Goal: Find specific page/section: Find specific page/section

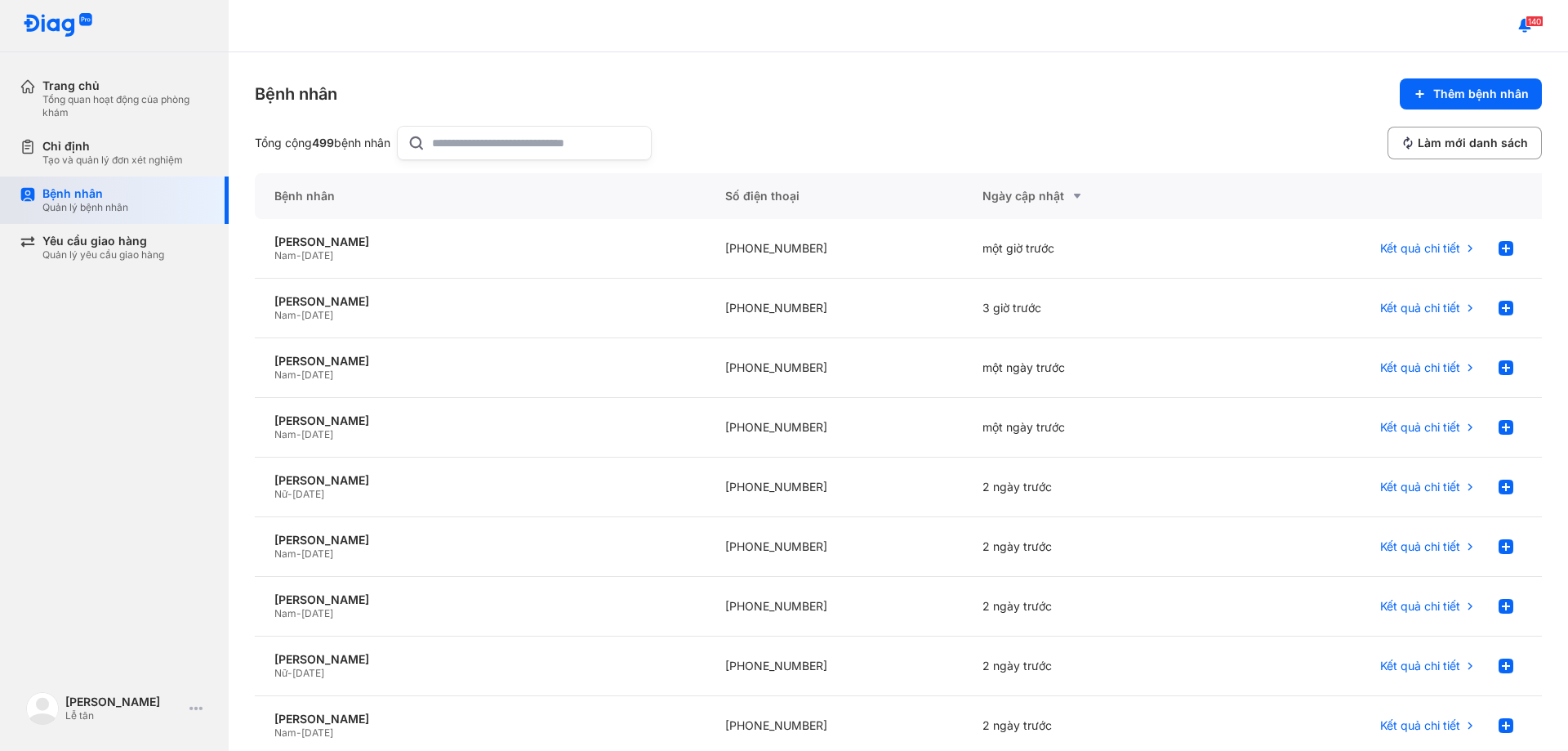
click at [105, 197] on div "Bệnh nhân" at bounding box center [85, 193] width 86 height 15
click at [67, 187] on div "Bệnh nhân" at bounding box center [85, 193] width 86 height 15
click at [68, 150] on div "Chỉ định" at bounding box center [112, 146] width 141 height 15
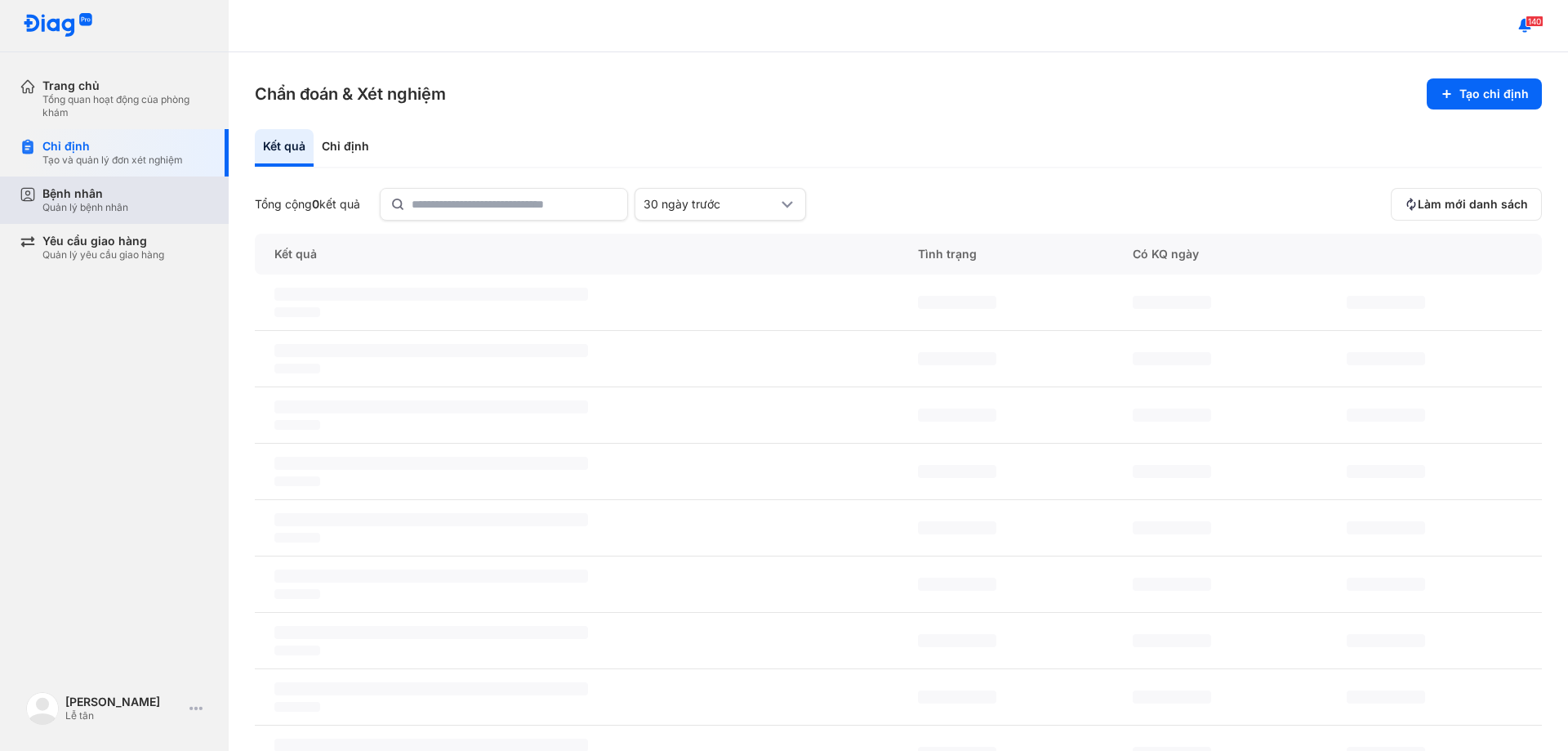
click at [71, 200] on div "Bệnh nhân" at bounding box center [85, 193] width 86 height 15
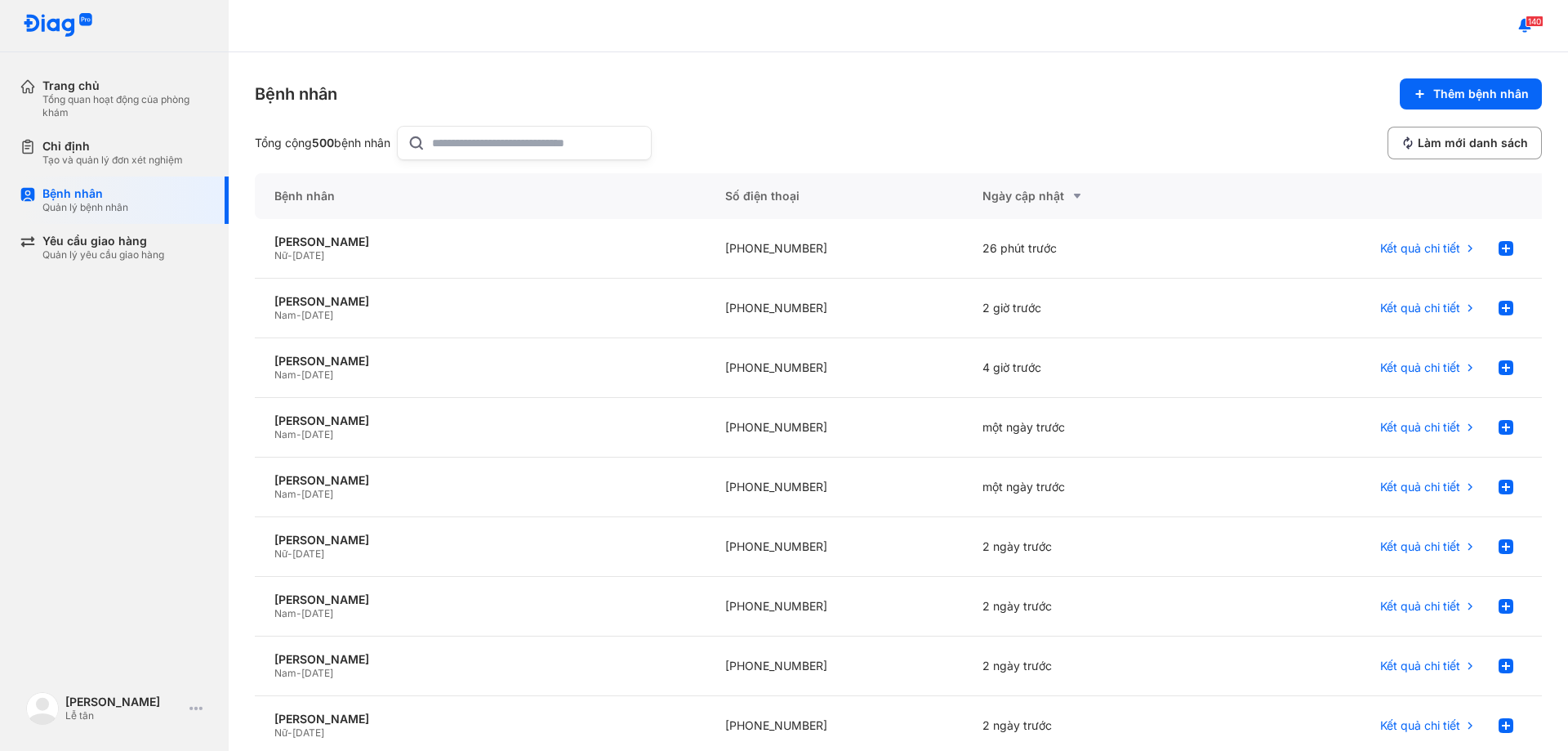
click at [496, 148] on input "text" at bounding box center [536, 142] width 209 height 33
type input "*"
type input "*****"
